Goal: Task Accomplishment & Management: Manage account settings

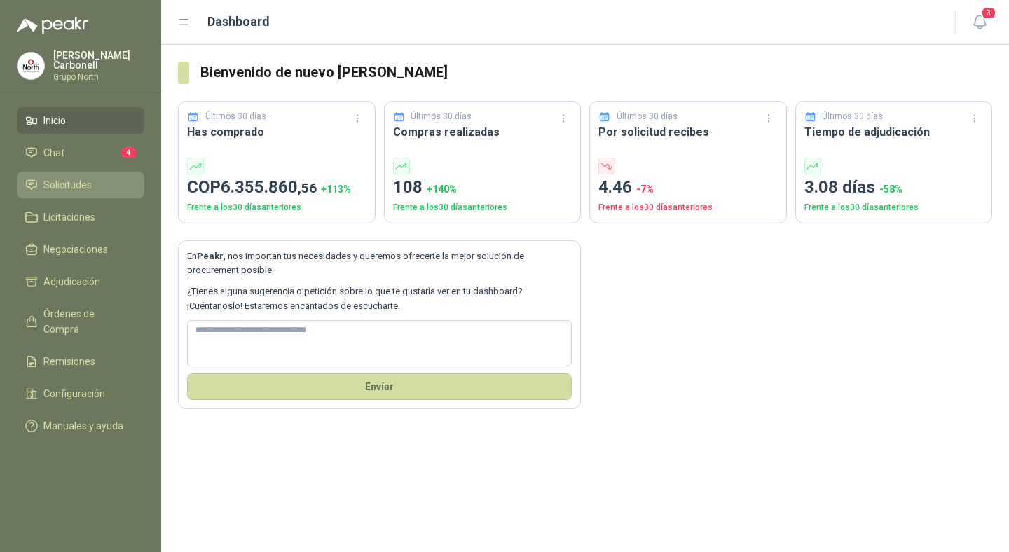
click at [79, 182] on span "Solicitudes" at bounding box center [67, 184] width 48 height 15
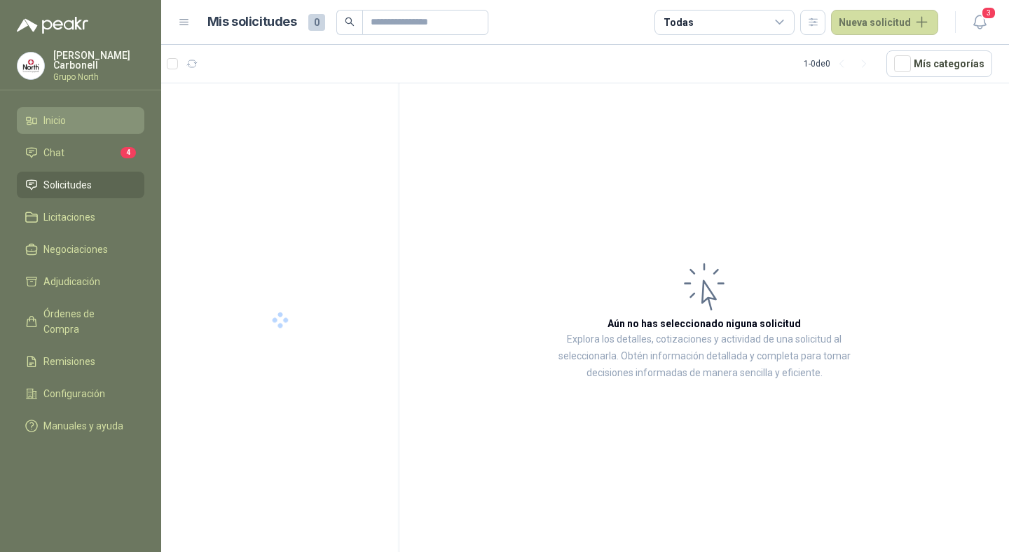
click at [83, 120] on li "Inicio" at bounding box center [80, 120] width 111 height 15
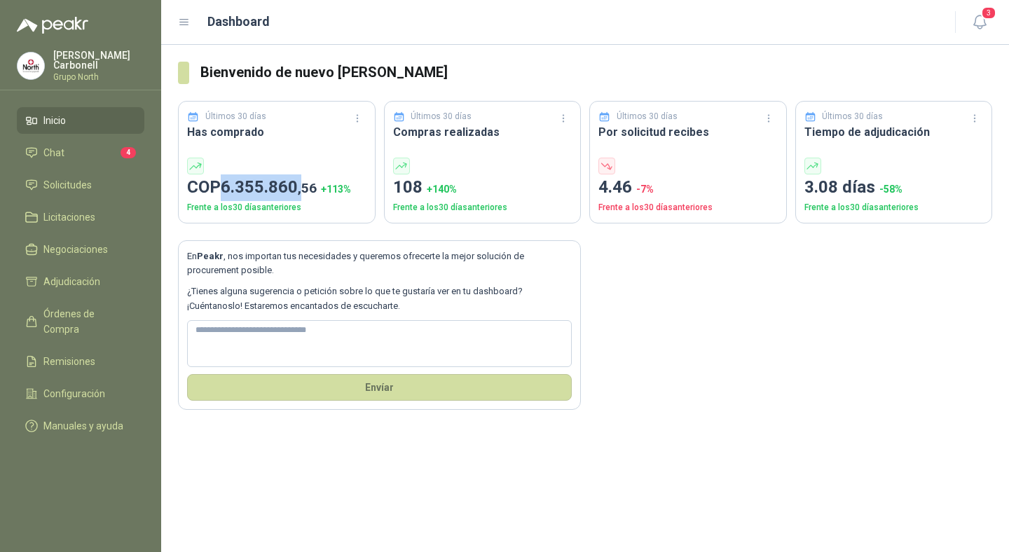
drag, startPoint x: 223, startPoint y: 185, endPoint x: 303, endPoint y: 185, distance: 79.9
click at [303, 185] on p "COP 6.355.860 ,56 + 113 %" at bounding box center [276, 187] width 179 height 27
click at [394, 187] on p "108 + 140 %" at bounding box center [482, 187] width 179 height 27
drag, startPoint x: 396, startPoint y: 183, endPoint x: 424, endPoint y: 184, distance: 28.0
click at [424, 184] on p "108 + 140 %" at bounding box center [482, 187] width 179 height 27
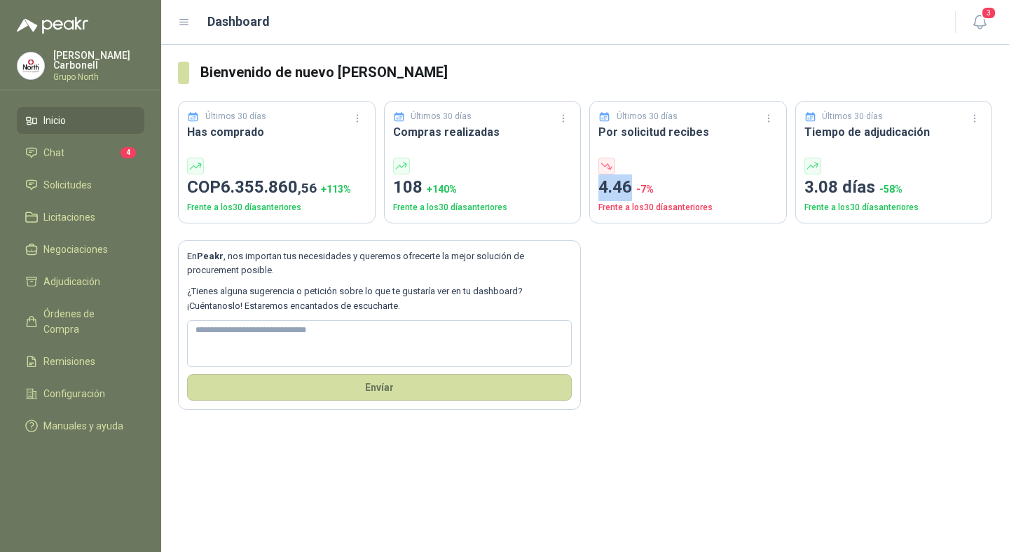
drag, startPoint x: 600, startPoint y: 191, endPoint x: 630, endPoint y: 194, distance: 30.3
click at [630, 194] on p "4.46 -7 %" at bounding box center [687, 187] width 179 height 27
drag, startPoint x: 805, startPoint y: 191, endPoint x: 849, endPoint y: 191, distance: 44.1
click at [849, 191] on p "3.08 [PERSON_NAME] -58 %" at bounding box center [893, 187] width 179 height 27
click at [83, 184] on span "Solicitudes" at bounding box center [67, 184] width 48 height 15
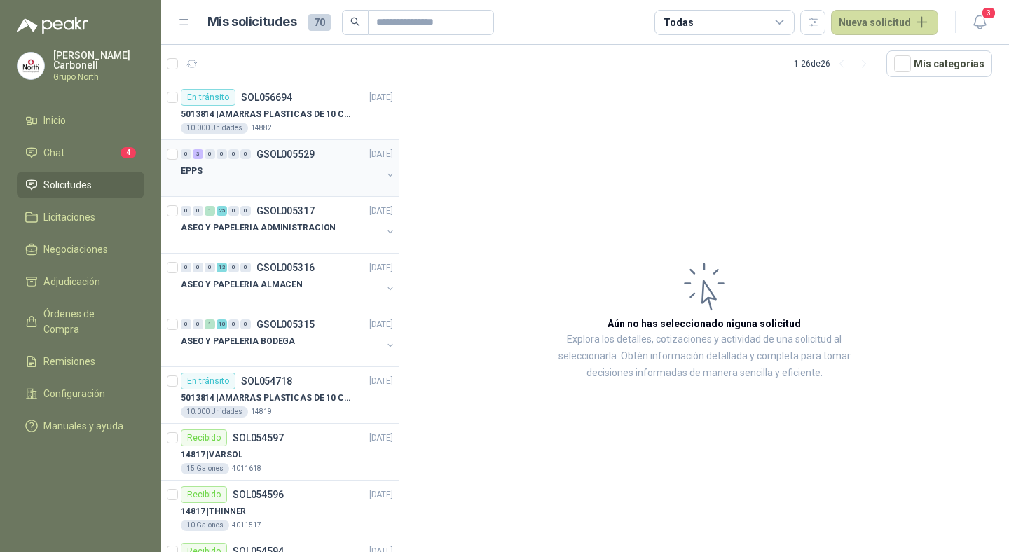
click at [385, 177] on button "button" at bounding box center [390, 175] width 11 height 11
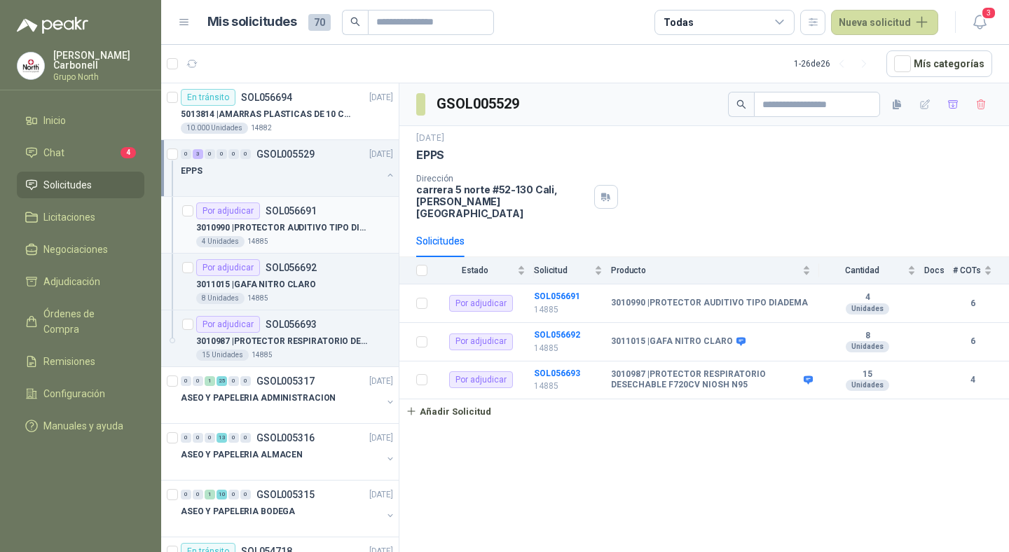
click at [311, 228] on p "3010990 | PROTECTOR AUDITIVO TIPO DIADEMA" at bounding box center [283, 227] width 174 height 13
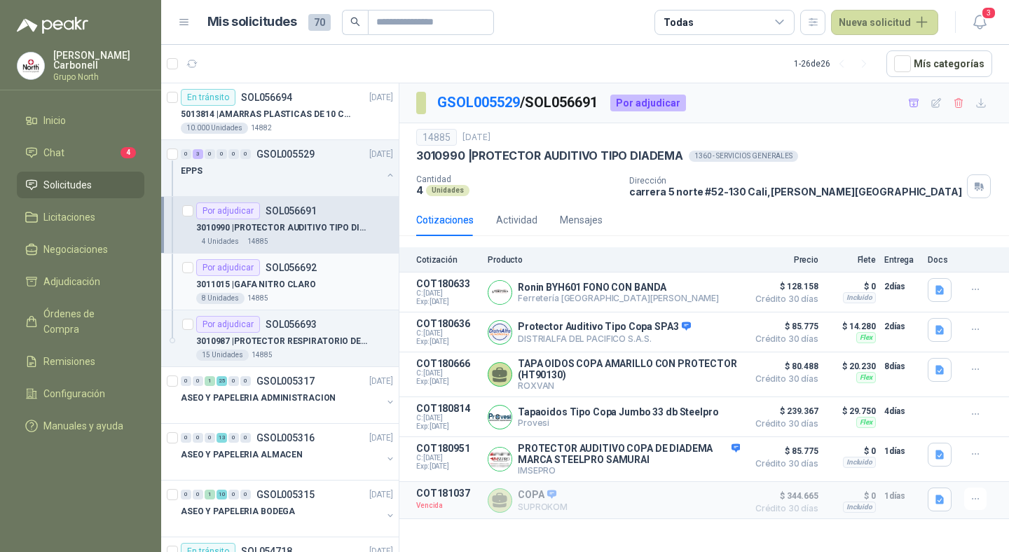
click at [282, 290] on p "3011015 | GAFA NITRO CLARO" at bounding box center [256, 284] width 120 height 13
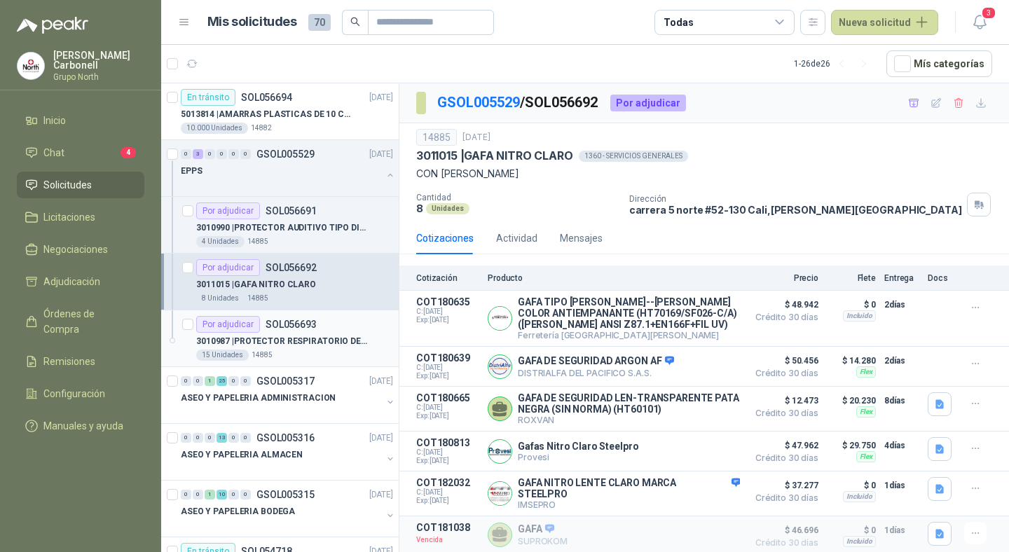
click at [320, 342] on p "3010987 | PROTECTOR RESPIRATORIO DESECHABLE F720CV NIOSH N95" at bounding box center [283, 341] width 174 height 13
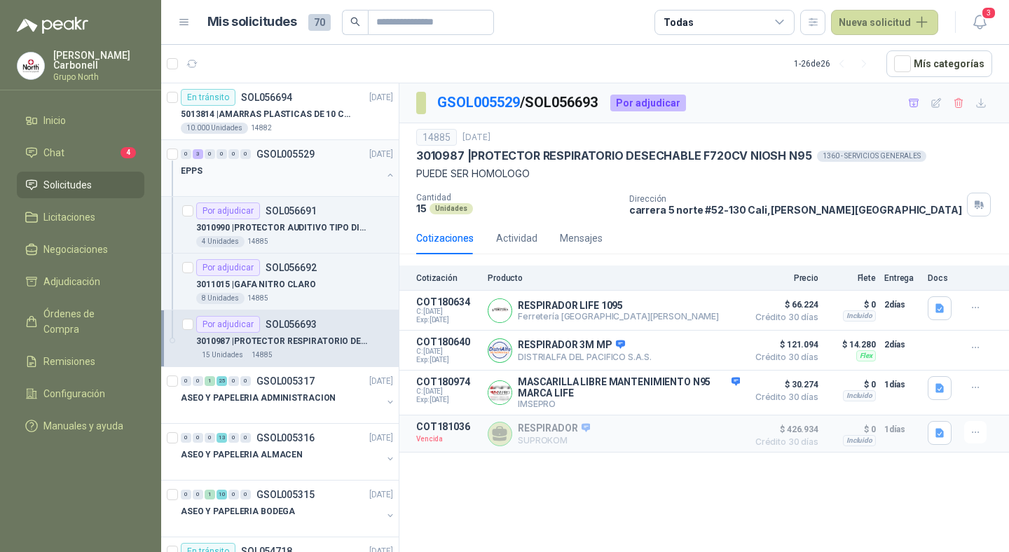
click at [385, 174] on button "button" at bounding box center [390, 175] width 11 height 11
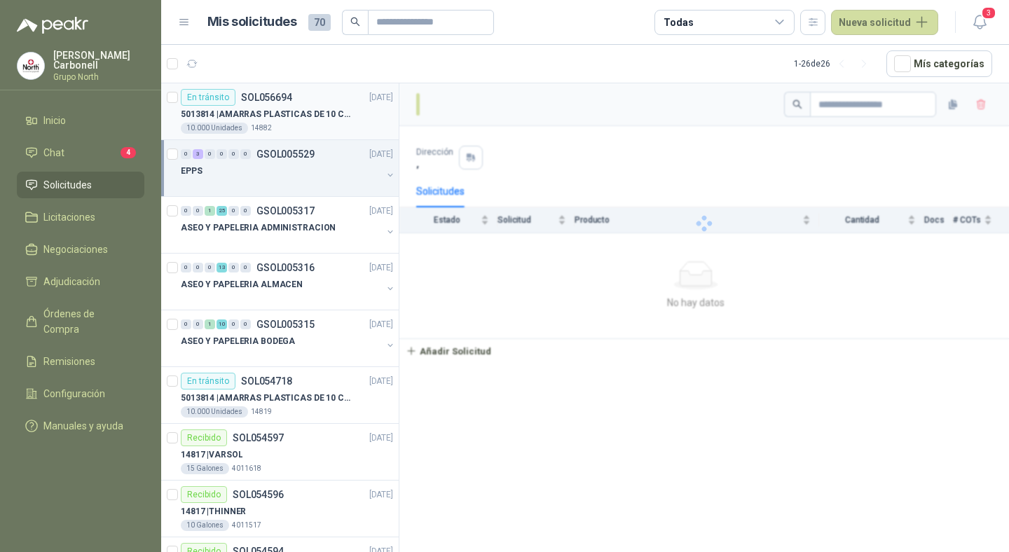
click at [361, 120] on div "5013814 | AMARRAS PLASTICAS DE 10 CMS" at bounding box center [287, 114] width 212 height 17
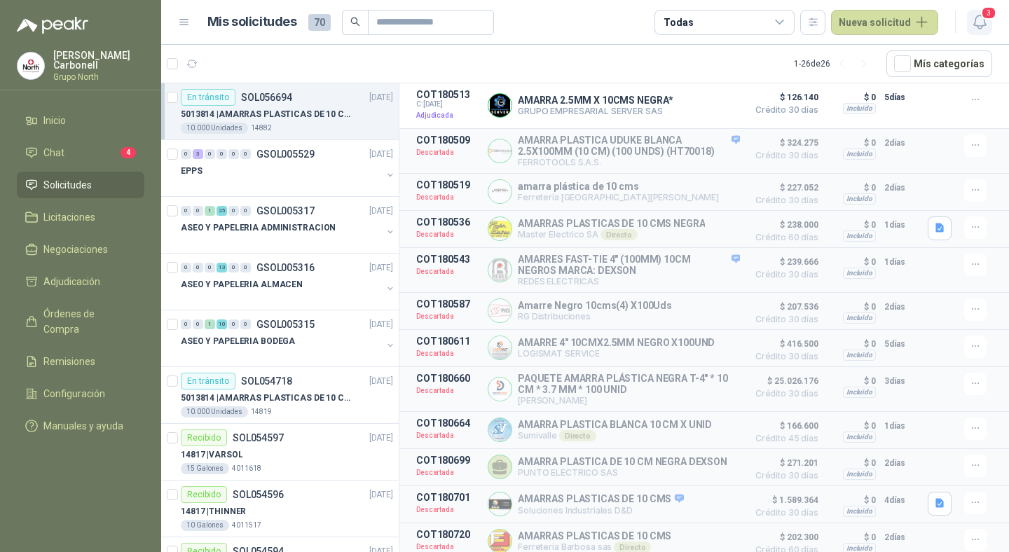
scroll to position [221, 0]
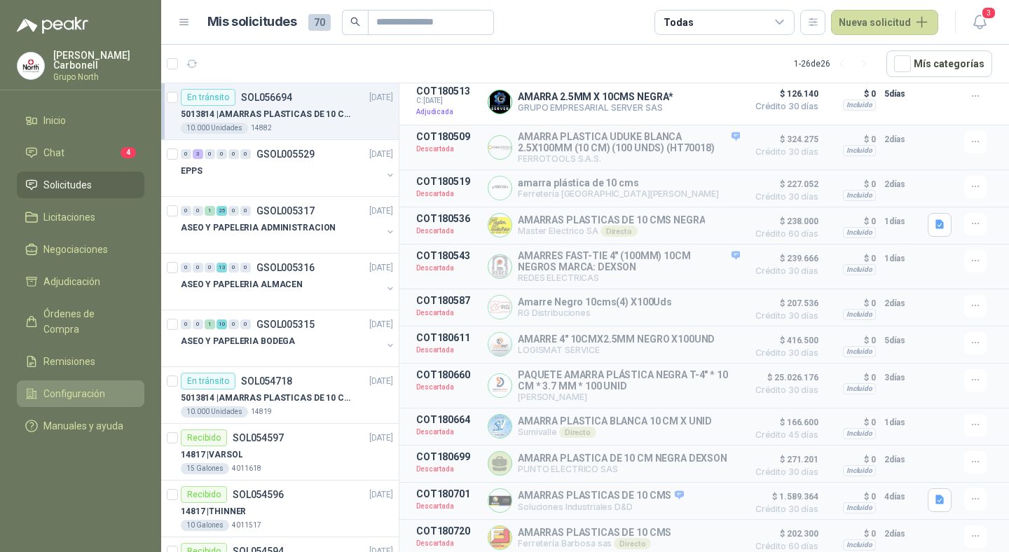
click at [78, 386] on span "Configuración" at bounding box center [74, 393] width 62 height 15
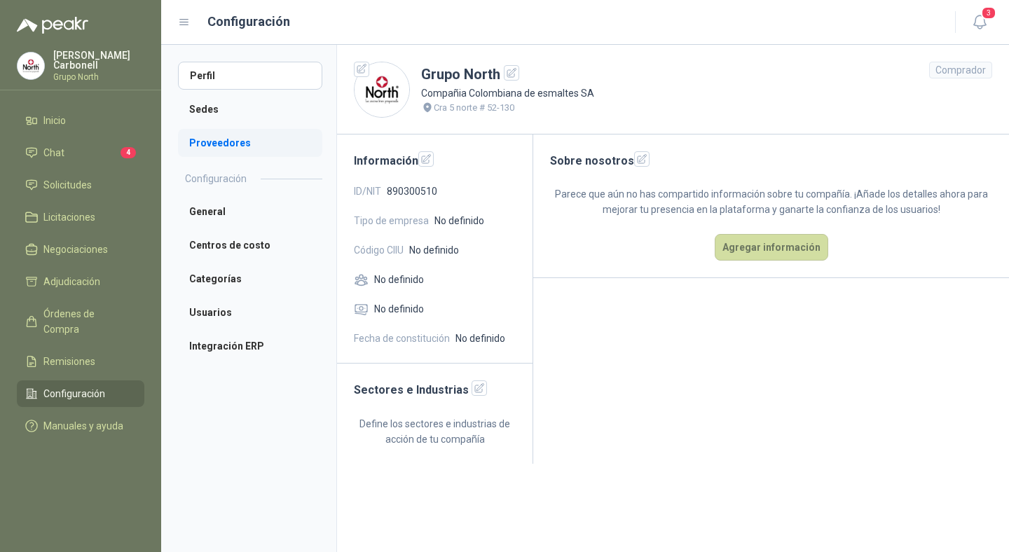
click at [218, 145] on li "Proveedores" at bounding box center [250, 143] width 144 height 28
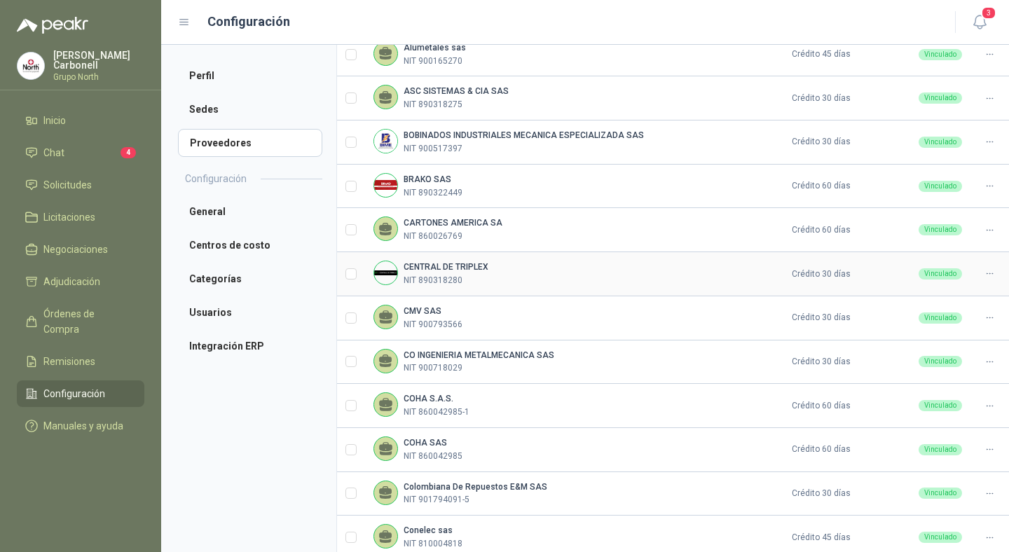
scroll to position [366, 0]
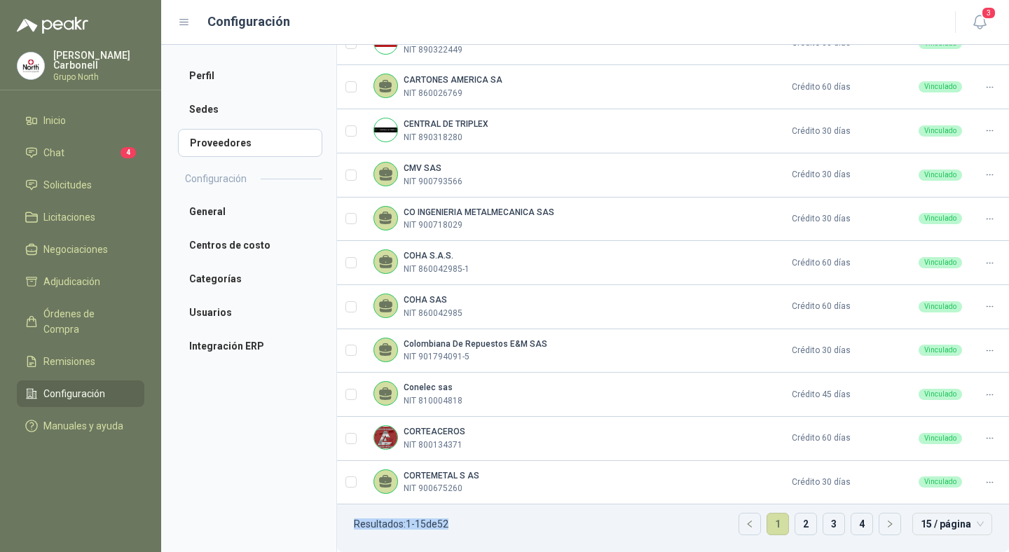
drag, startPoint x: 356, startPoint y: 523, endPoint x: 458, endPoint y: 527, distance: 102.4
click at [458, 527] on ul "Resultados: 1 - 15 de 52 1 2 3 4 15 / página" at bounding box center [673, 528] width 672 height 48
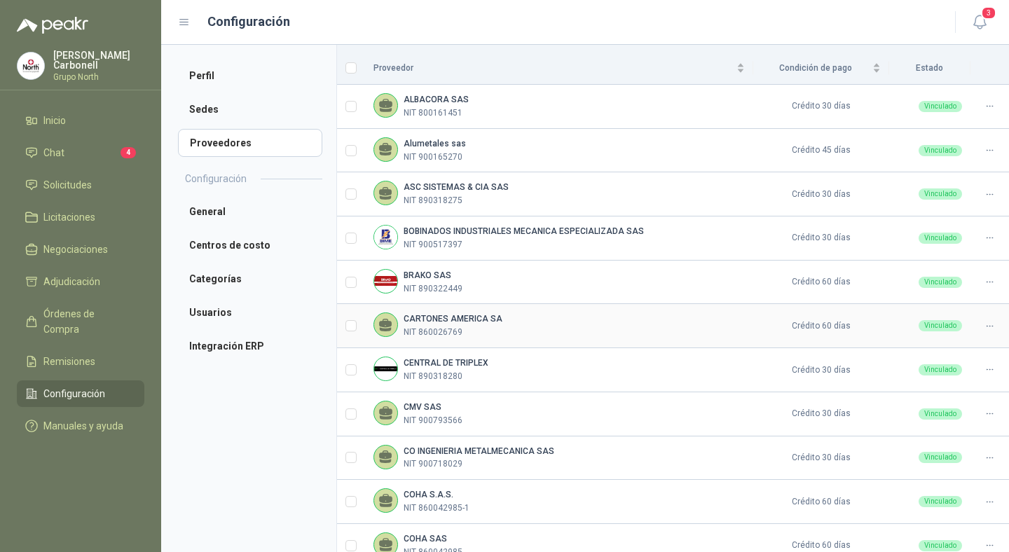
scroll to position [0, 0]
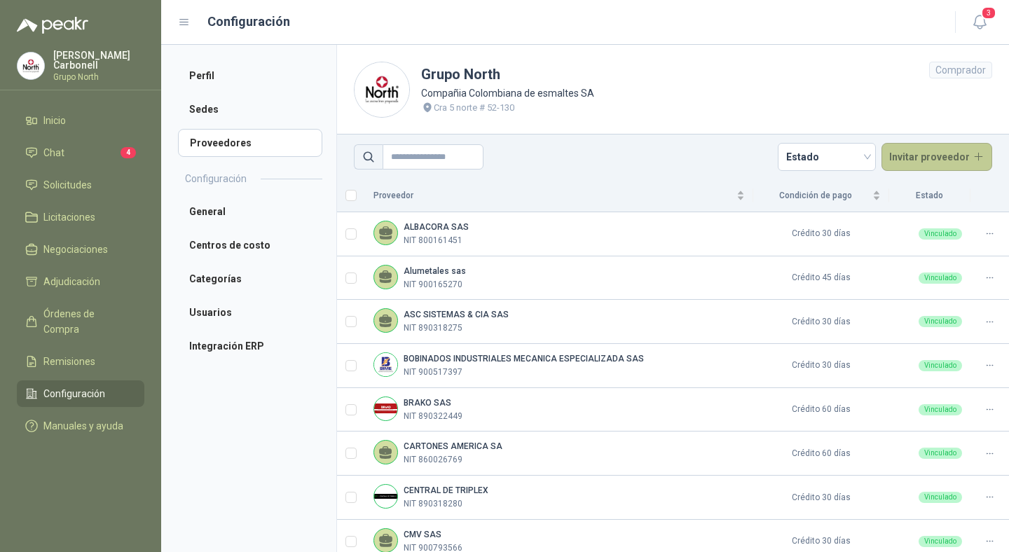
click at [911, 164] on button "Invitar proveedor" at bounding box center [936, 157] width 111 height 28
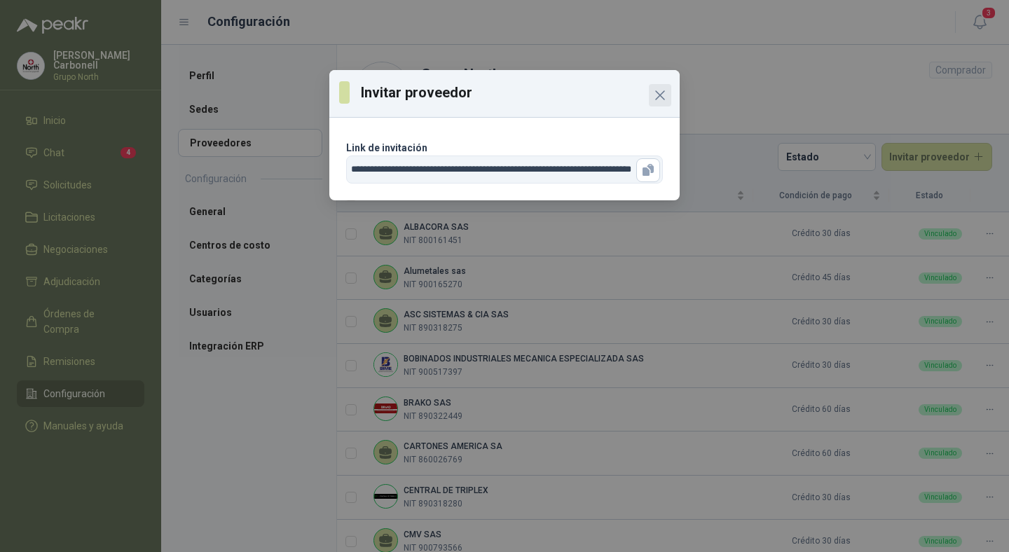
click at [670, 90] on span "Close" at bounding box center [660, 95] width 22 height 17
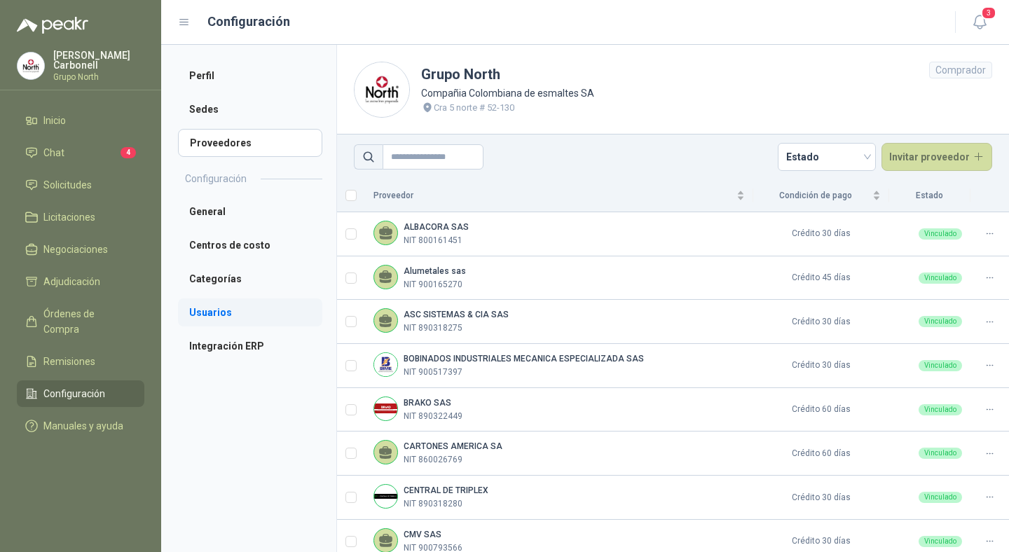
click at [227, 312] on li "Usuarios" at bounding box center [250, 312] width 144 height 28
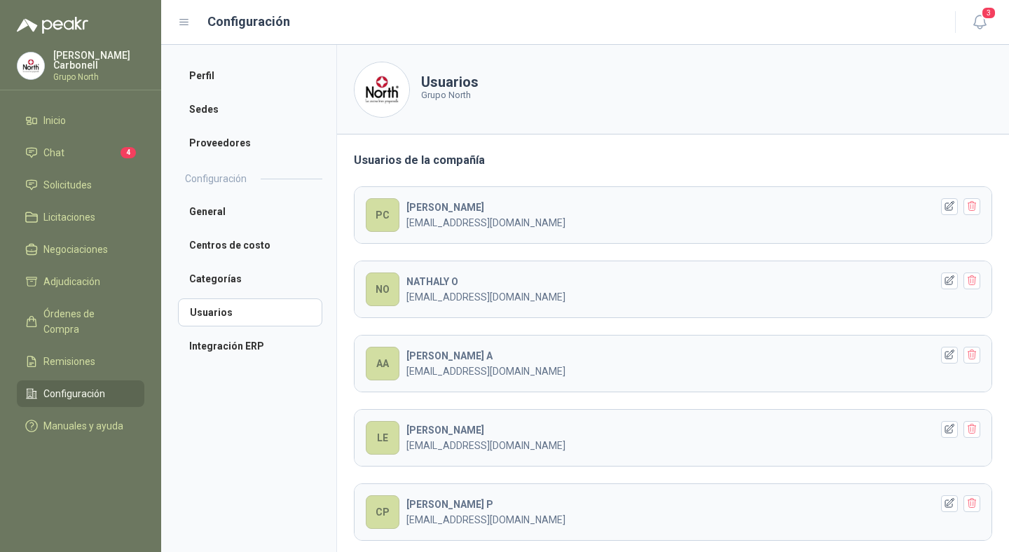
scroll to position [43, 0]
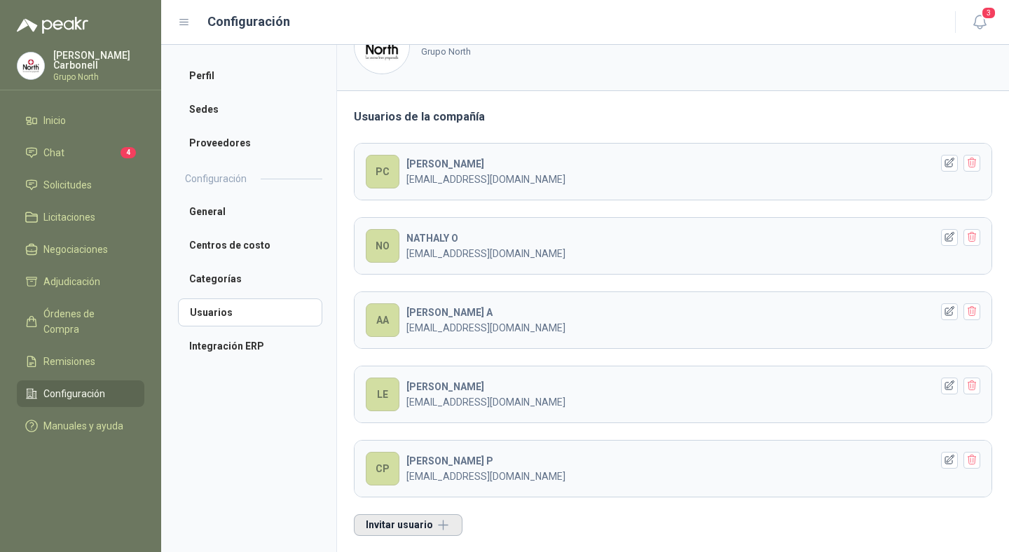
click at [420, 527] on button "Invitar usuario" at bounding box center [408, 525] width 109 height 22
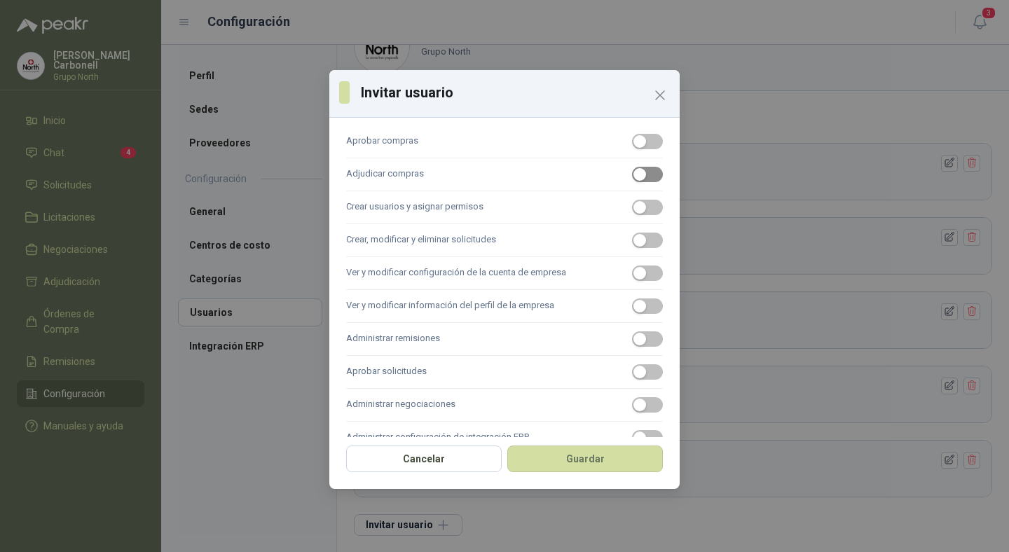
scroll to position [258, 0]
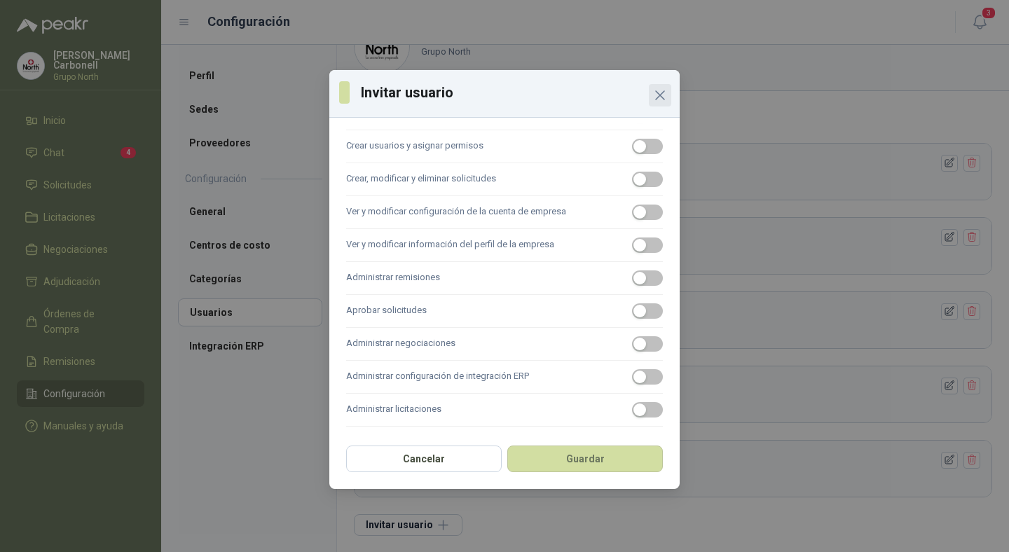
click at [656, 90] on icon "Close" at bounding box center [659, 95] width 17 height 17
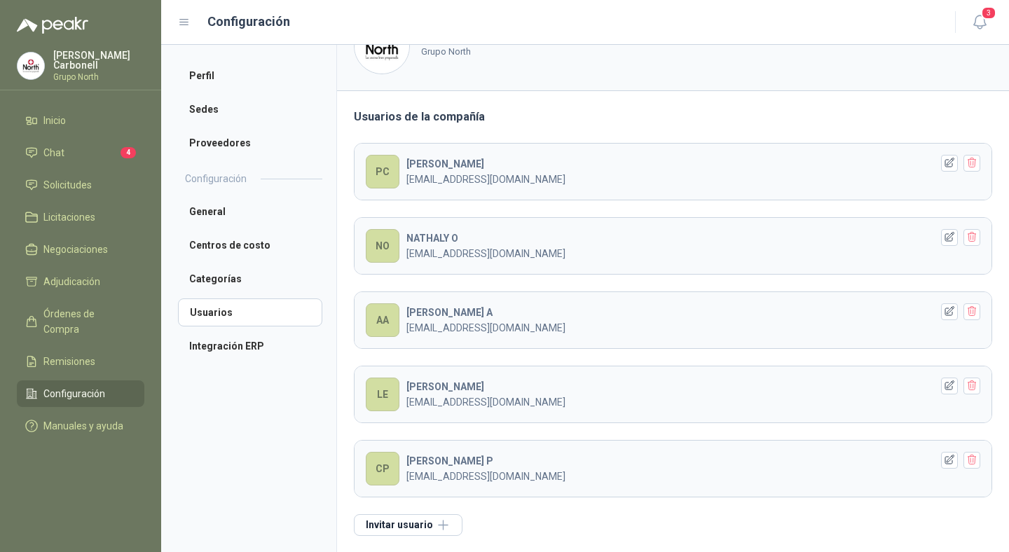
scroll to position [0, 0]
